Goal: Check status: Check status

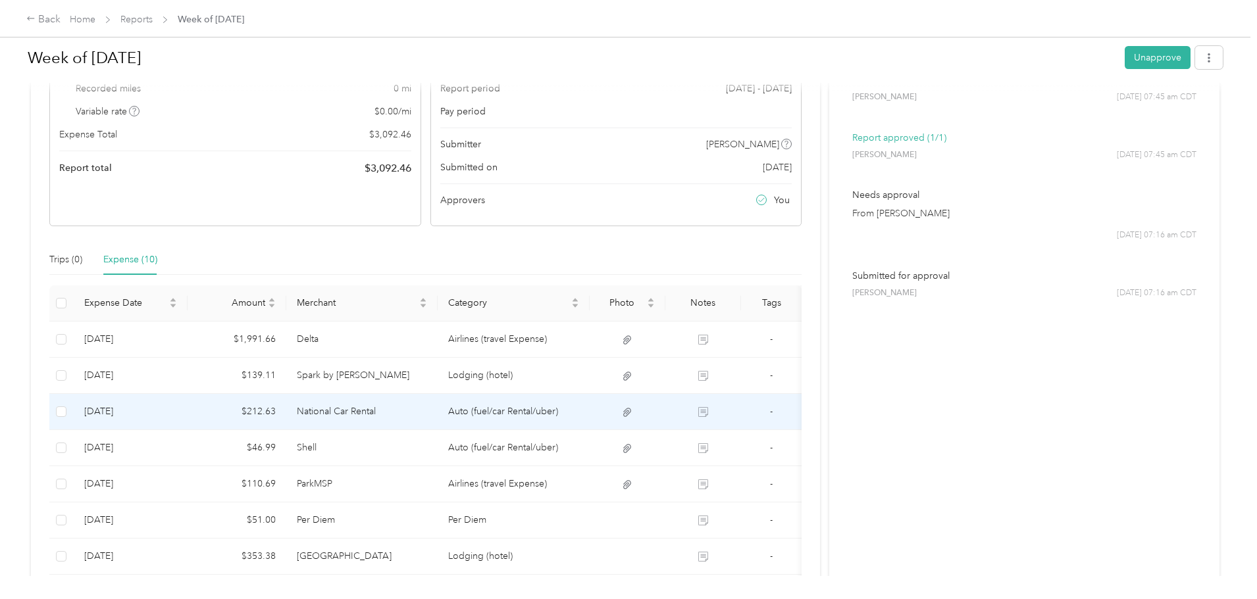
scroll to position [197, 0]
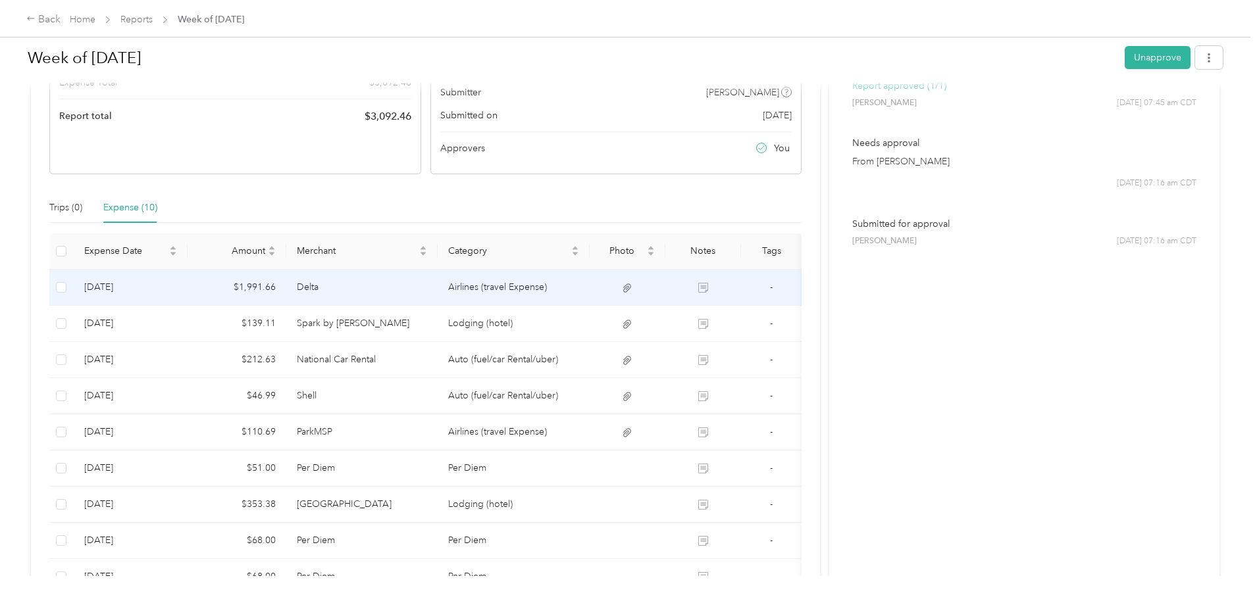
click at [587, 287] on td "Airlines (travel Expense)" at bounding box center [514, 288] width 152 height 36
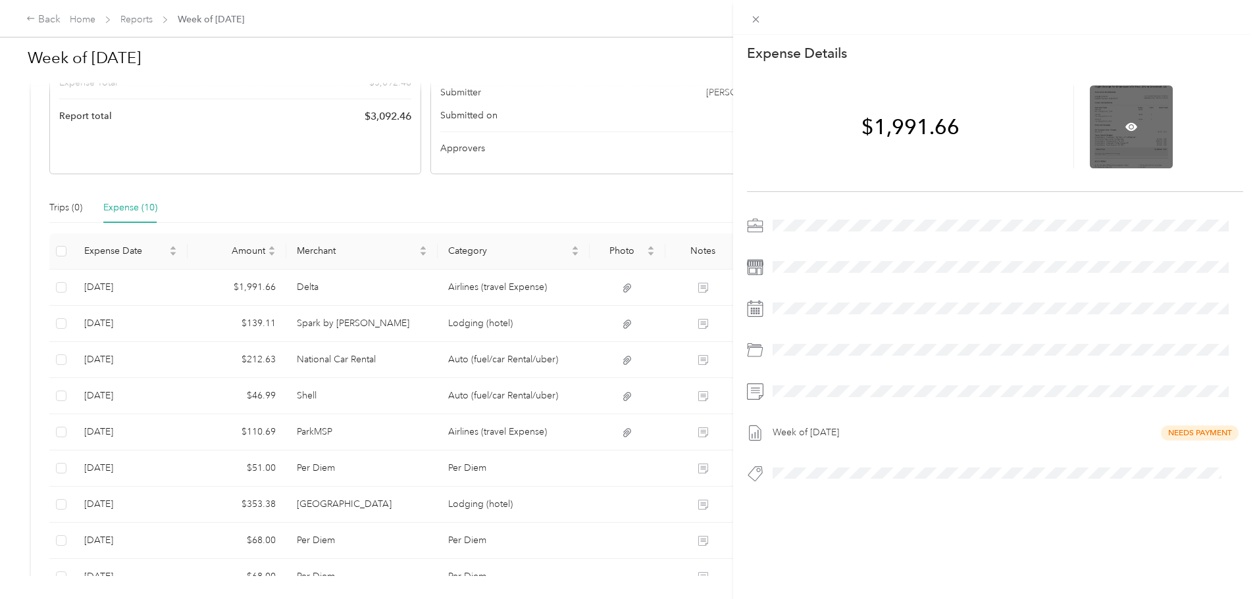
click at [1140, 118] on div at bounding box center [1131, 127] width 83 height 83
click at [1125, 126] on icon at bounding box center [1131, 127] width 12 height 8
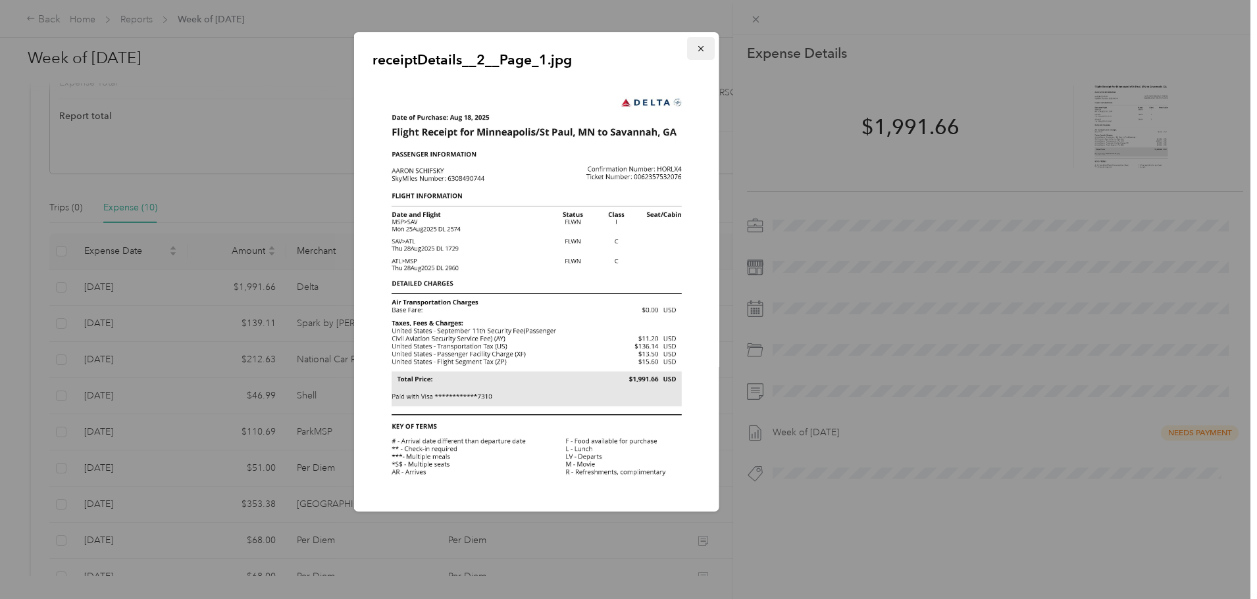
click at [696, 44] on icon "button" at bounding box center [700, 48] width 9 height 9
